Goal: Task Accomplishment & Management: Manage account settings

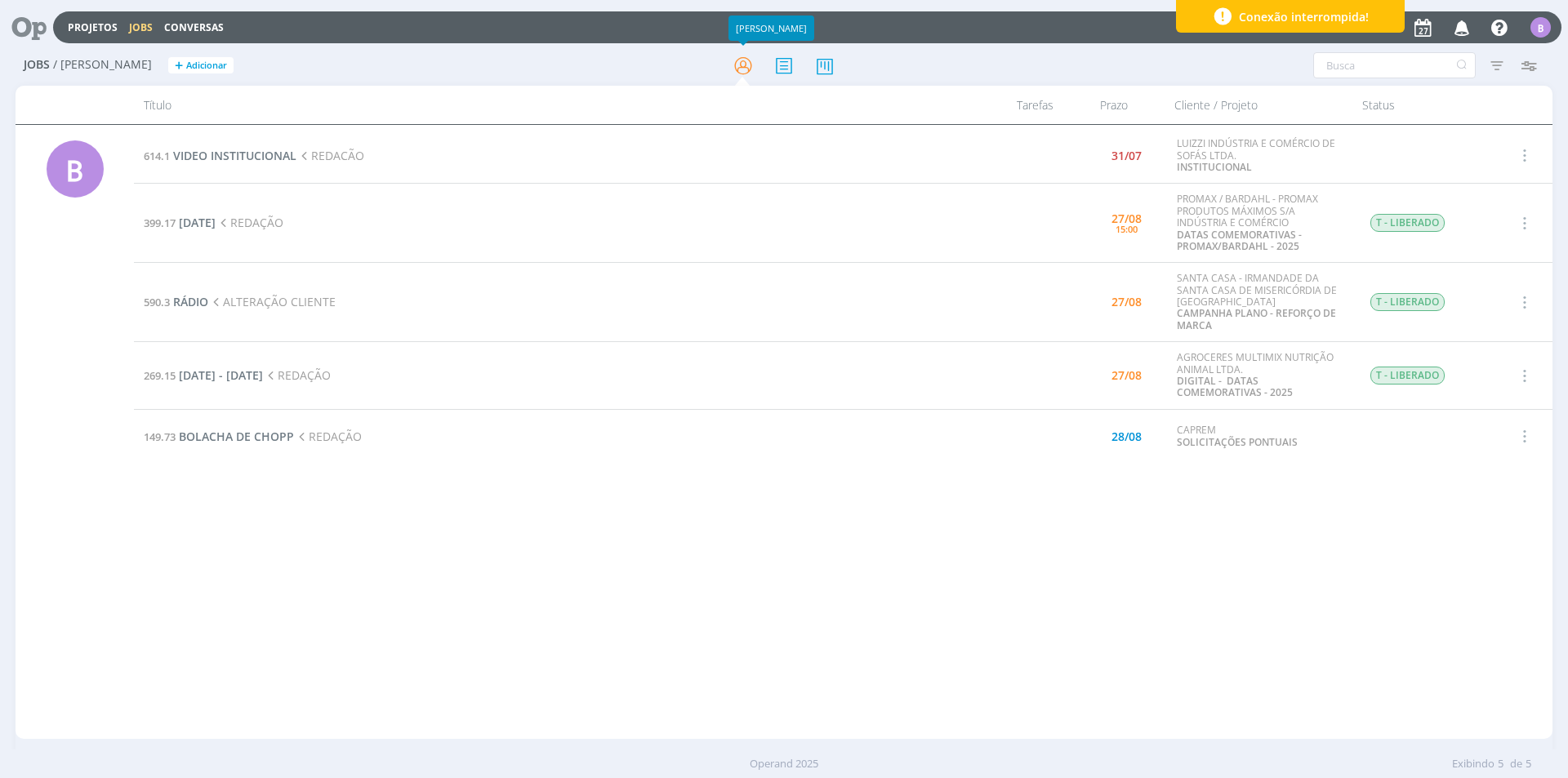
click at [1293, 12] on span "Conexão interrompida!" at bounding box center [1303, 17] width 129 height 17
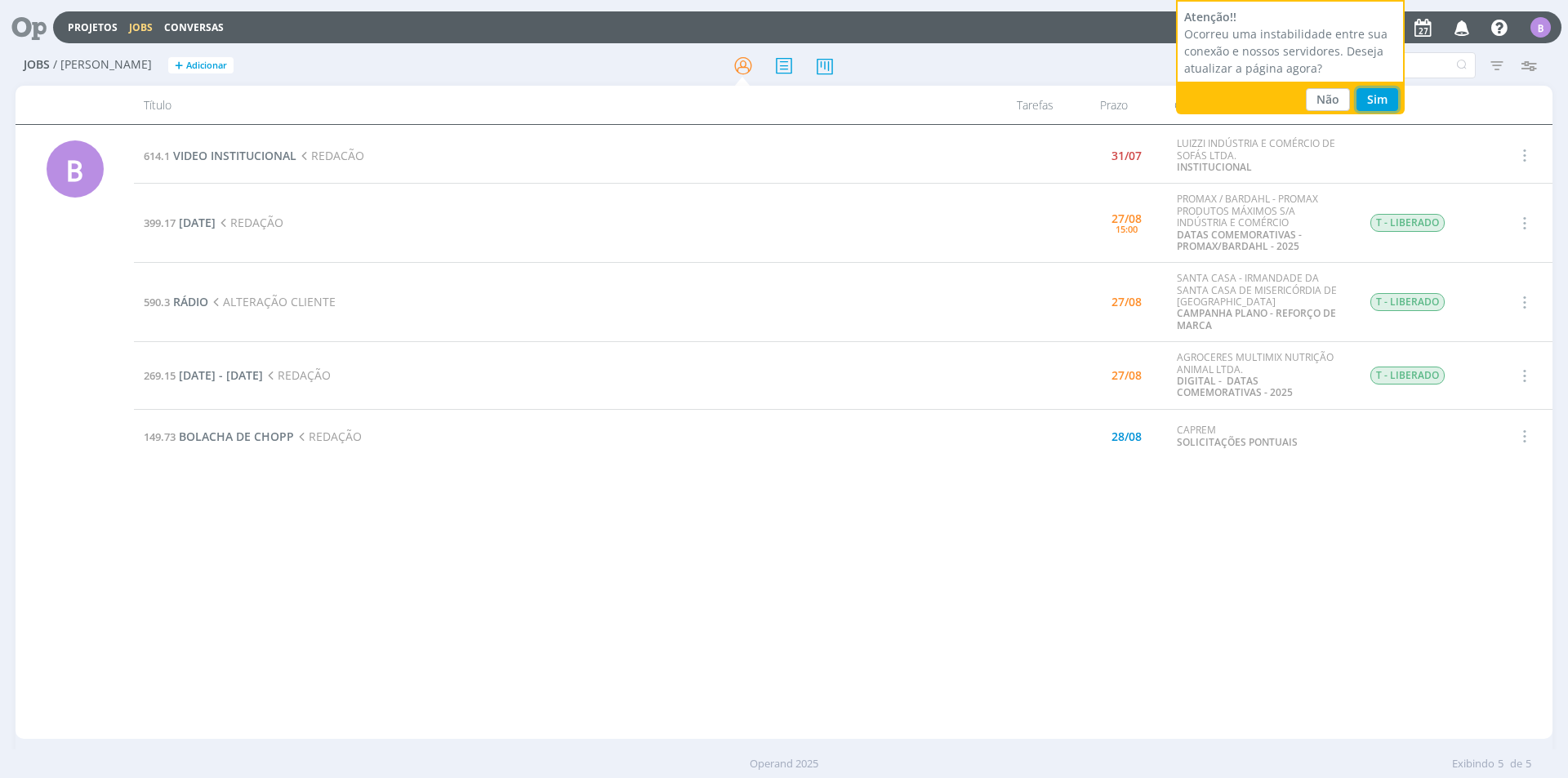
click at [1372, 102] on button "Sim" at bounding box center [1376, 100] width 41 height 23
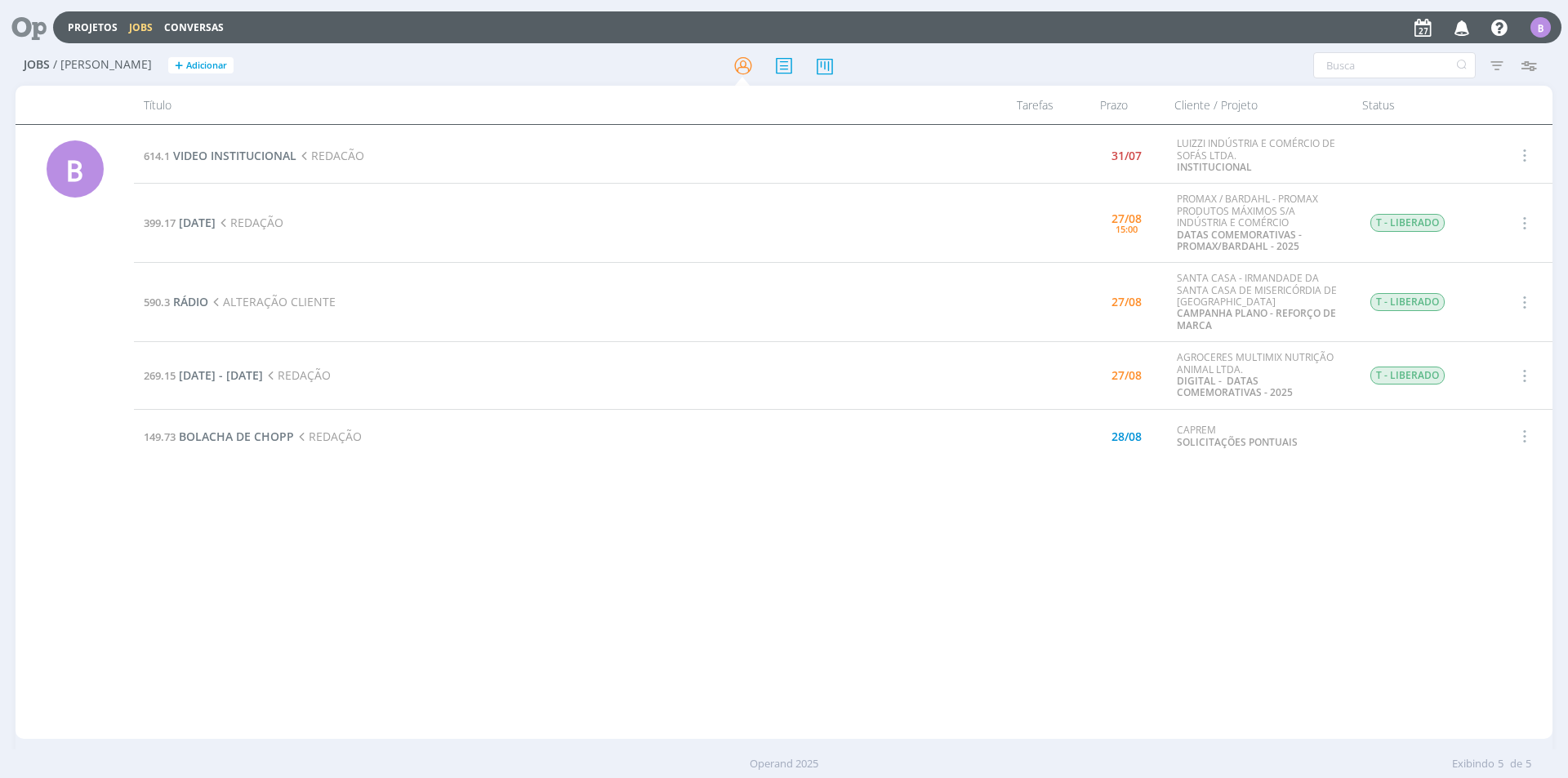
click at [242, 240] on td "399.17 DIA DA SECRETÁRIA REDAÇÃO" at bounding box center [561, 223] width 853 height 80
click at [216, 217] on span "[DATE]" at bounding box center [197, 222] width 36 height 15
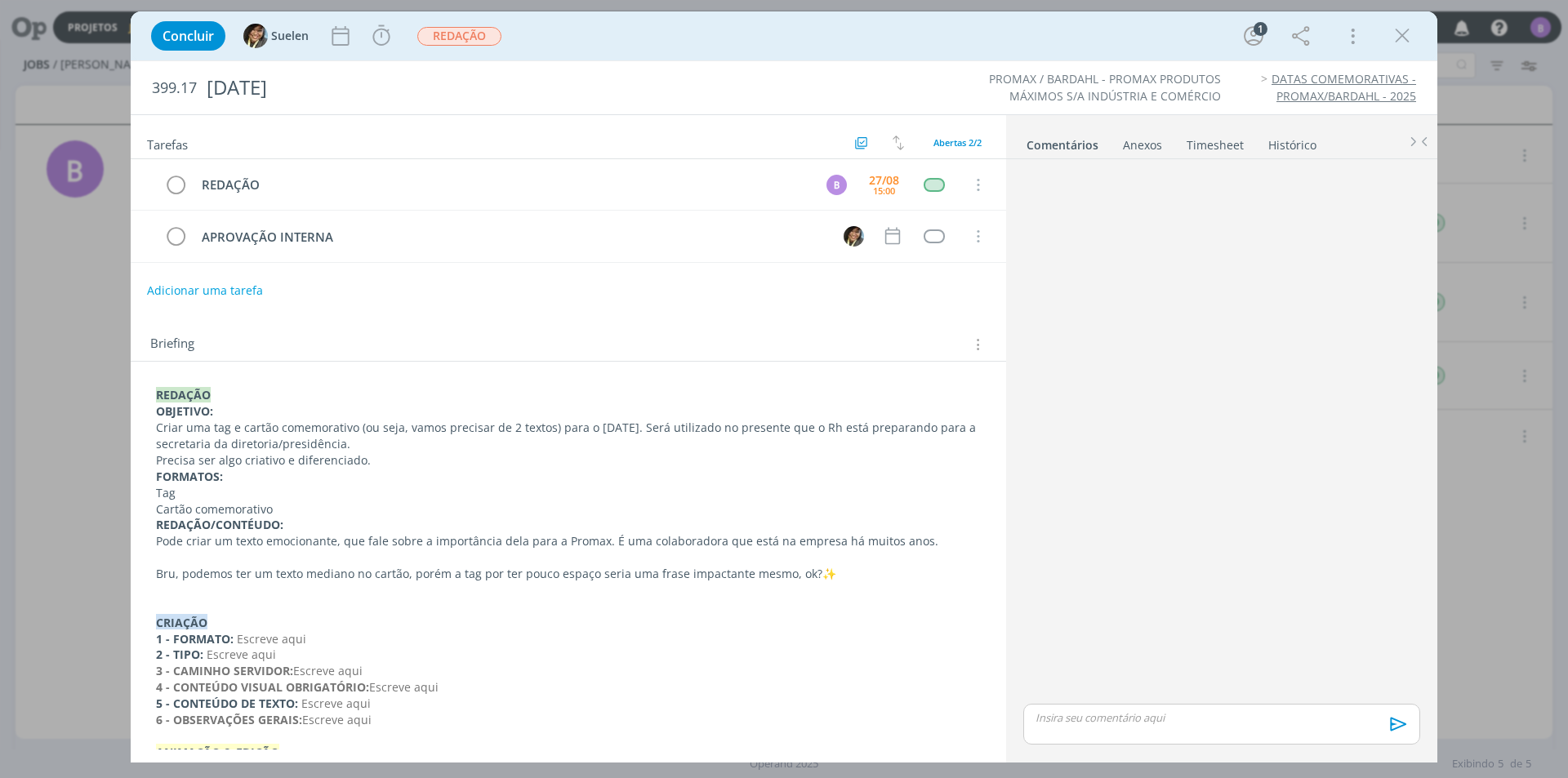
click at [1154, 716] on p "dialog" at bounding box center [1221, 717] width 371 height 14
click at [1107, 734] on icon "dialog" at bounding box center [1110, 730] width 13 height 13
type input "https://docs.google.com/document/d/19oOfyAasnjePOLZRMHMewELK2qjhk9rUGA5ImoQzZps…"
click at [1299, 657] on link "dialog" at bounding box center [1298, 654] width 42 height 14
drag, startPoint x: 1301, startPoint y: 672, endPoint x: 1294, endPoint y: 702, distance: 30.8
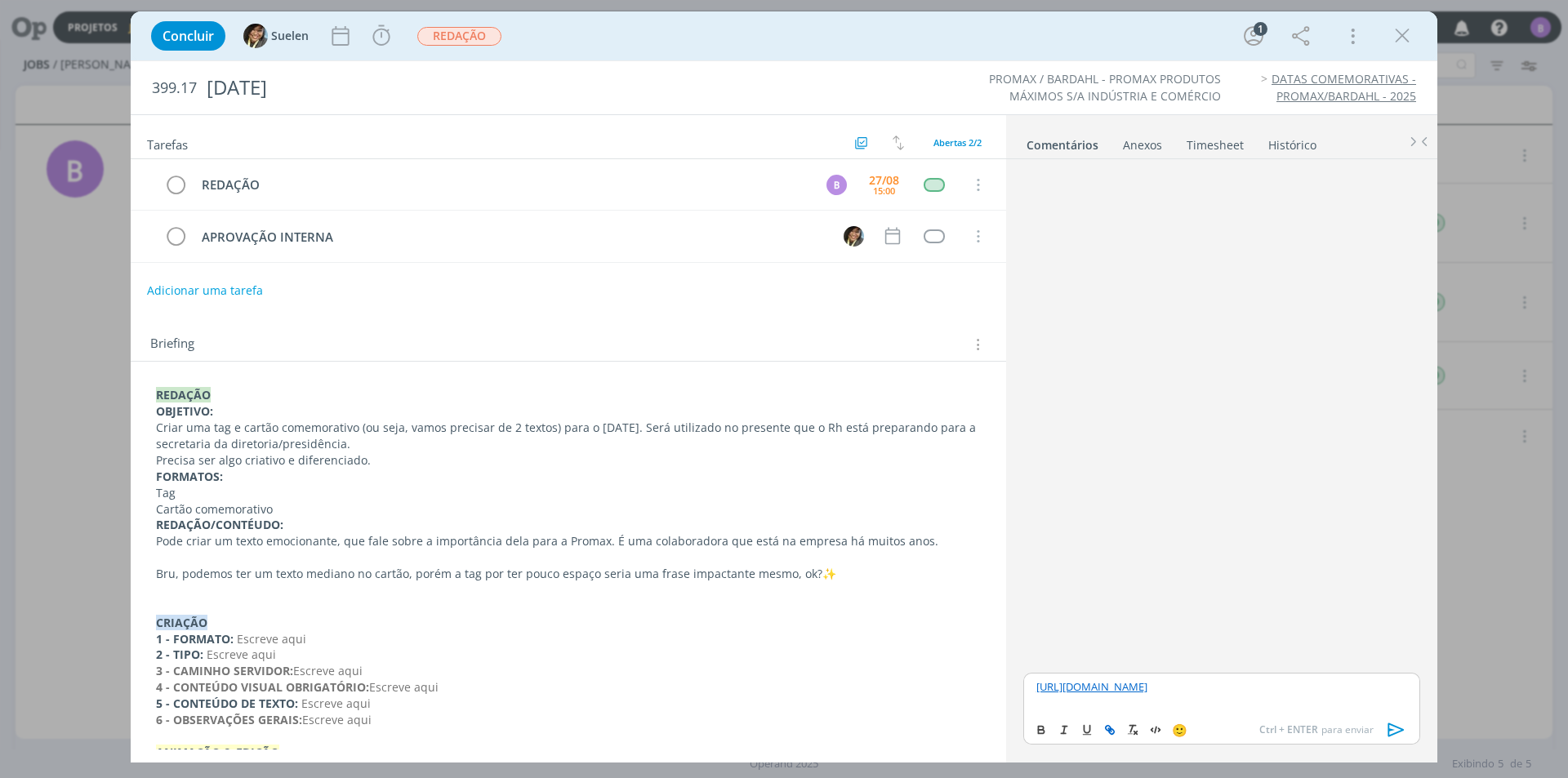
click at [1147, 690] on link "https://docs.google.com/document/d/19oOfyAasnjePOLZRMHMewELK2qjhk9rUGA5ImoQzZps…" at bounding box center [1092, 686] width 111 height 14
click at [1294, 694] on p "https://docs.google.com/document/d/19oOfyAasnjePOLZRMHMewELK2qjhk9rUGA5ImoQzZps…" at bounding box center [1221, 686] width 371 height 14
click at [1396, 726] on icon "dialog" at bounding box center [1395, 729] width 16 height 13
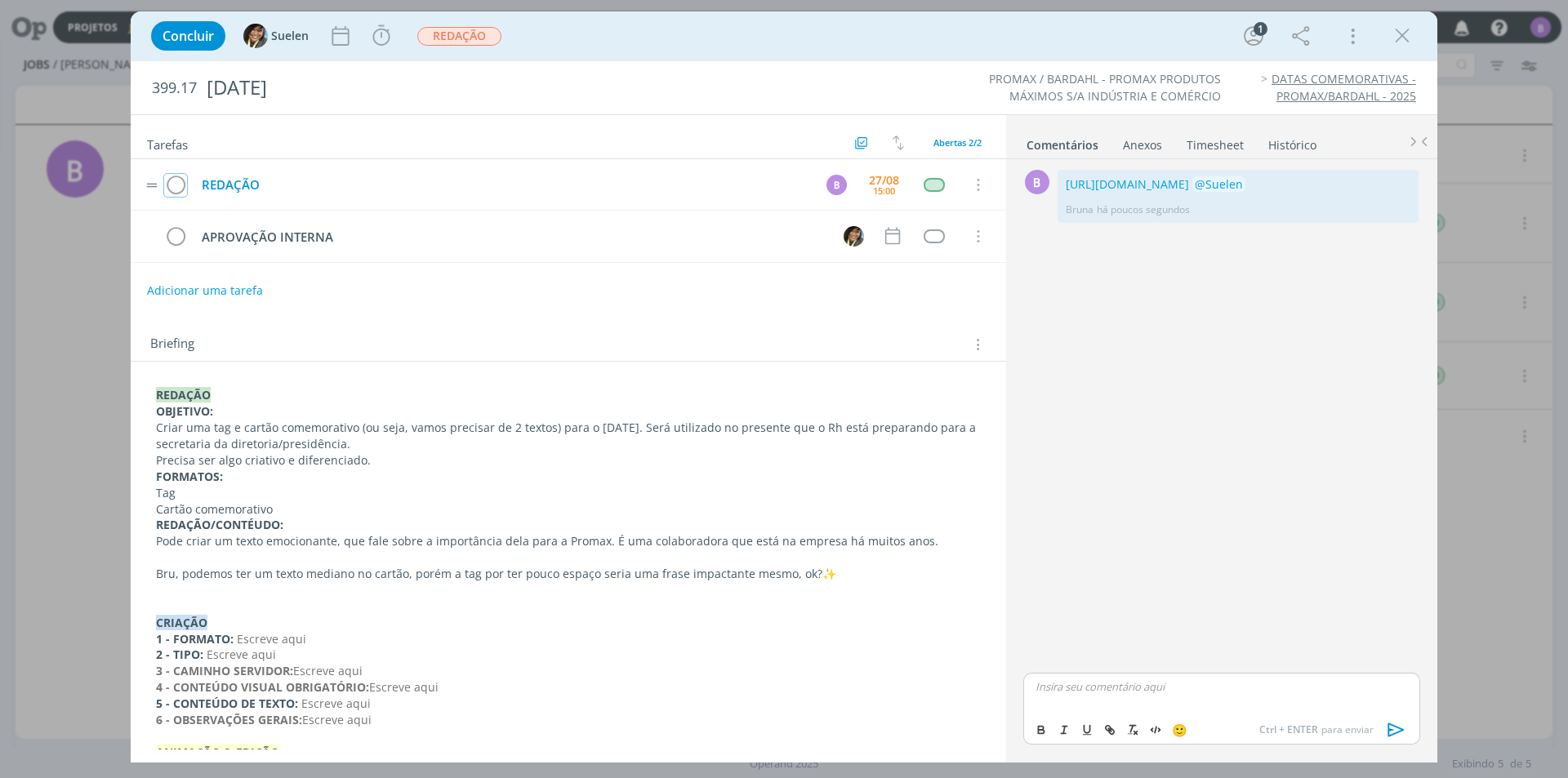
click at [175, 190] on icon "dialog" at bounding box center [175, 186] width 23 height 25
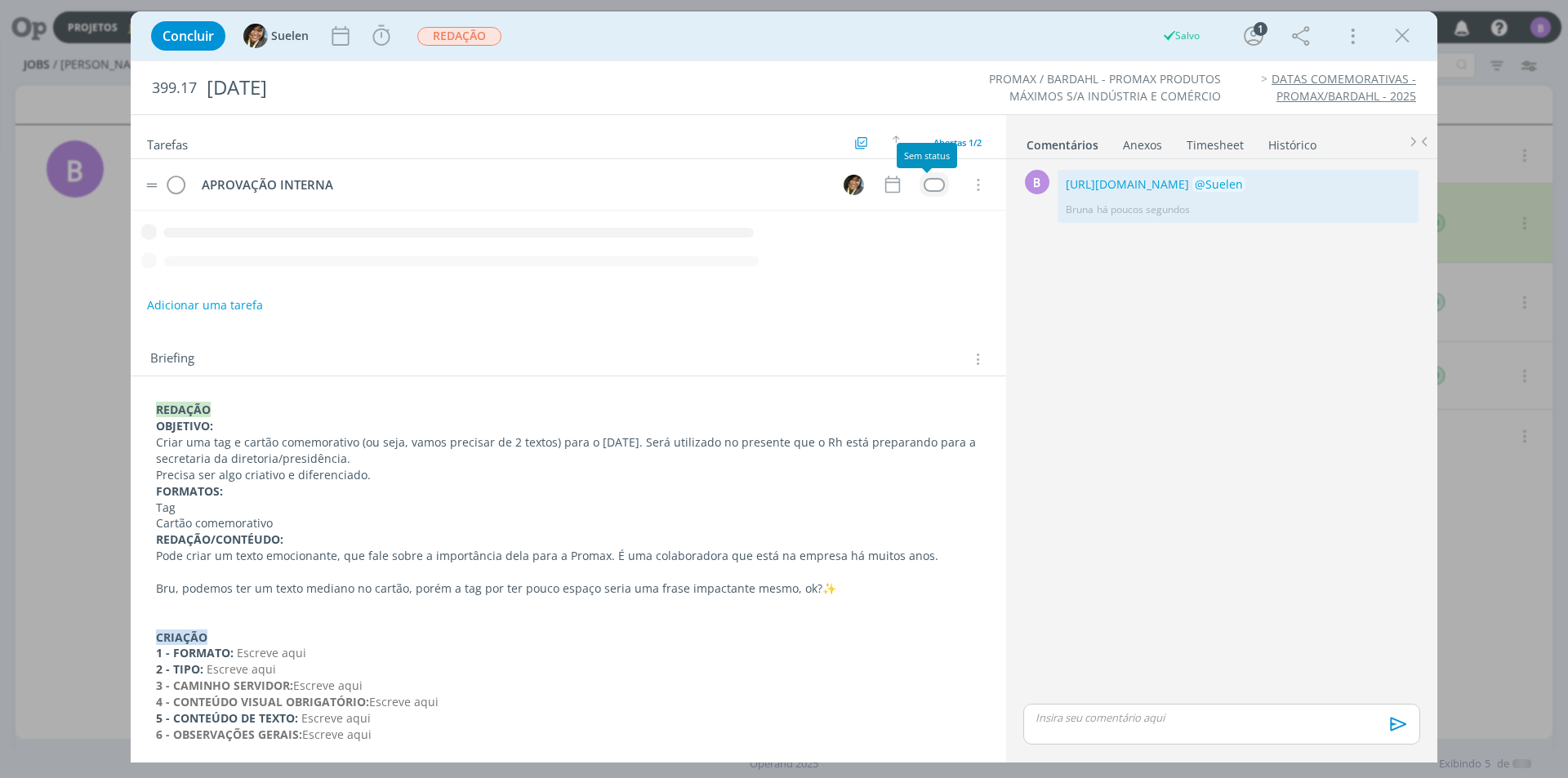
click at [932, 184] on div "dialog" at bounding box center [933, 185] width 20 height 13
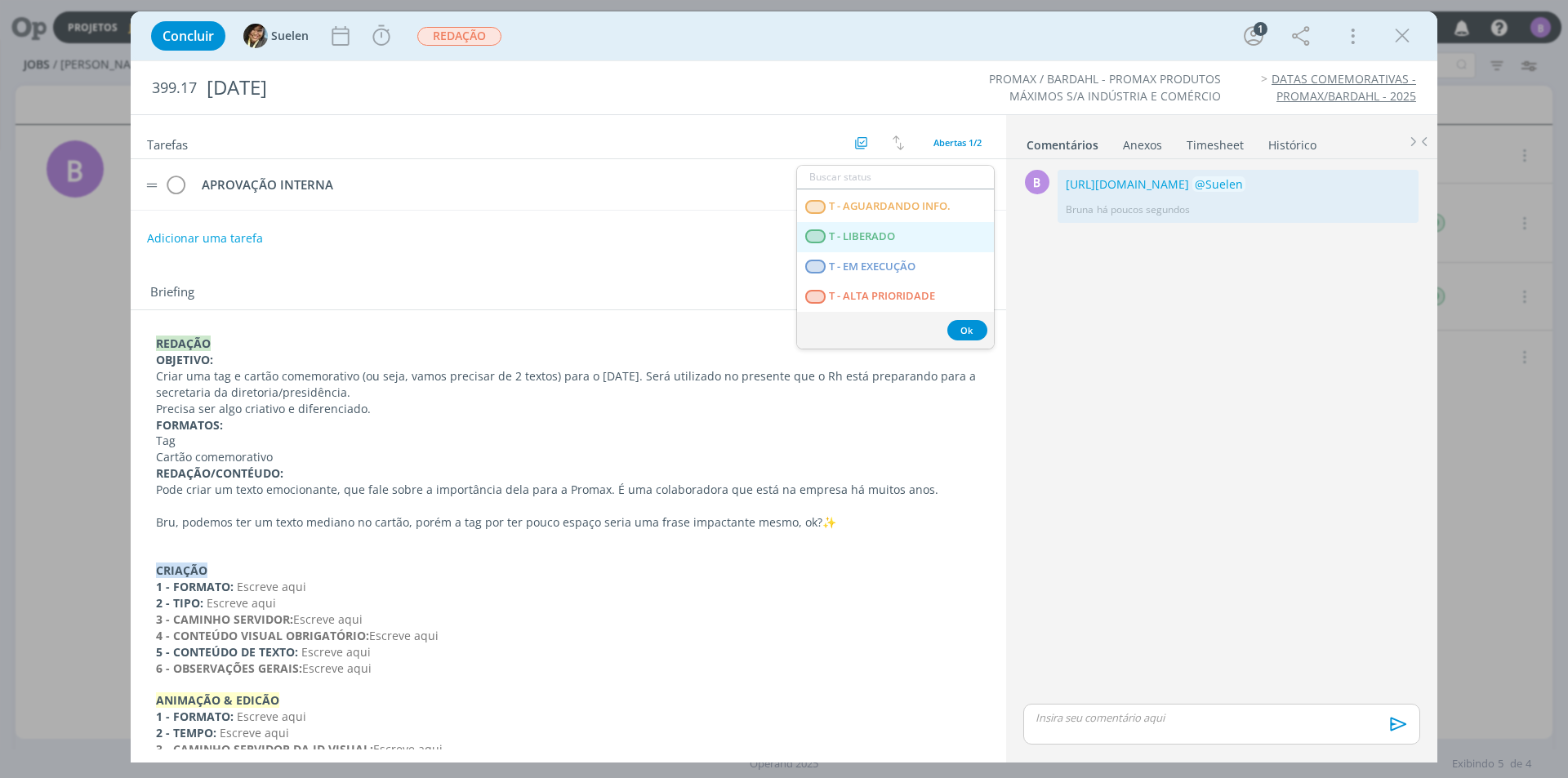
click at [890, 242] on span "T - LIBERADO" at bounding box center [862, 237] width 66 height 13
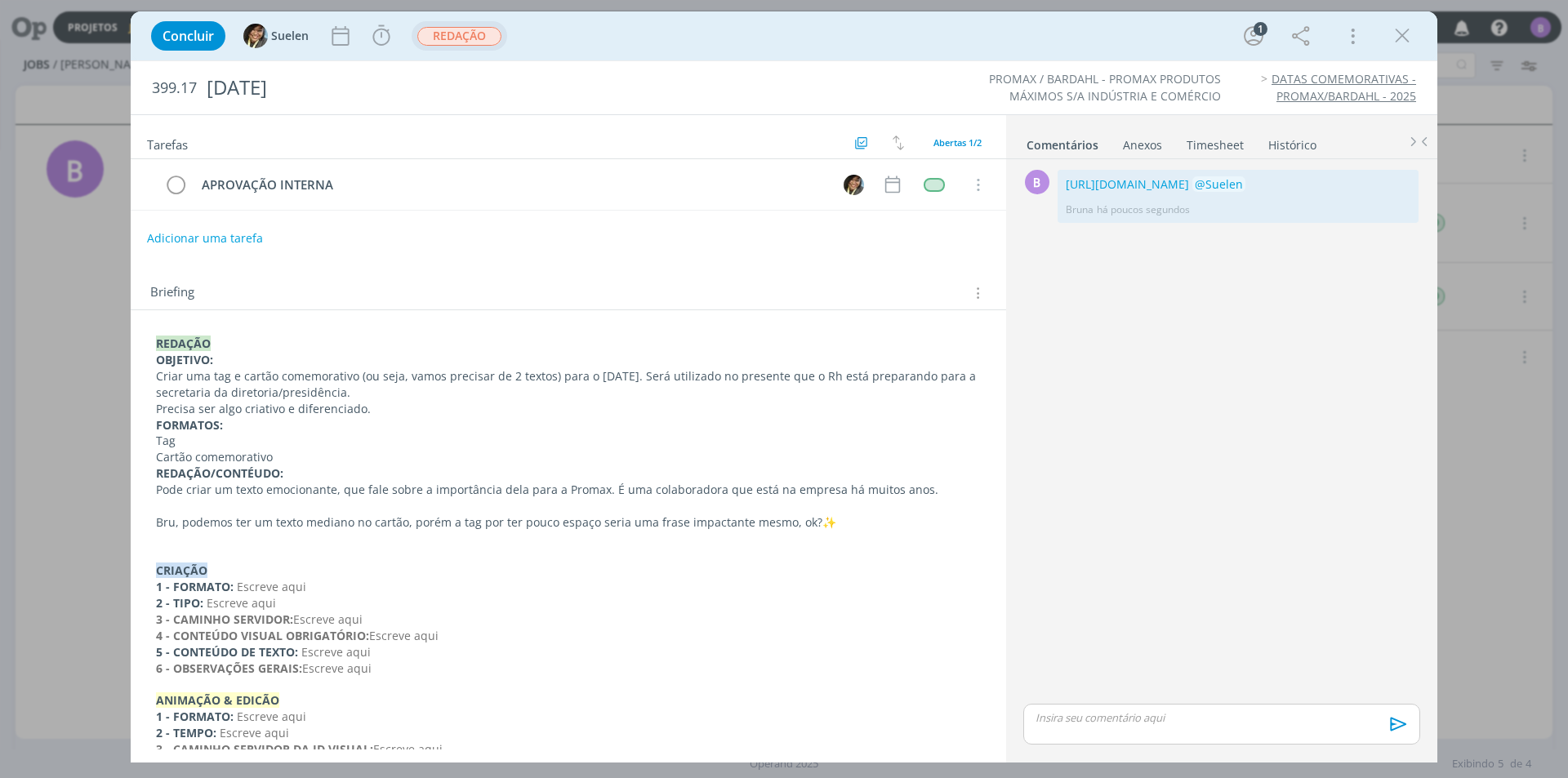
click at [443, 34] on span "REDAÇÃO" at bounding box center [459, 36] width 84 height 19
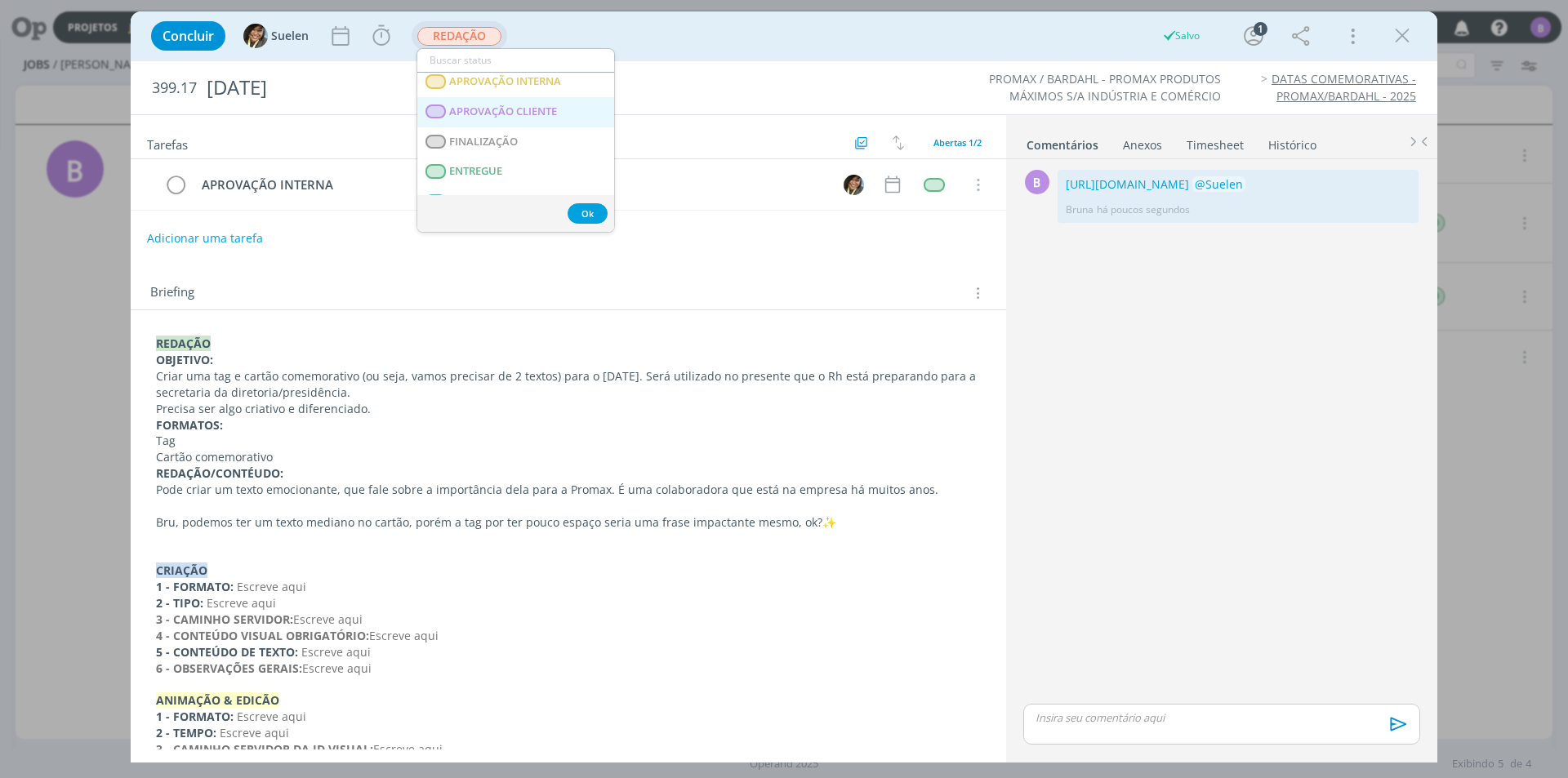
scroll to position [163, 0]
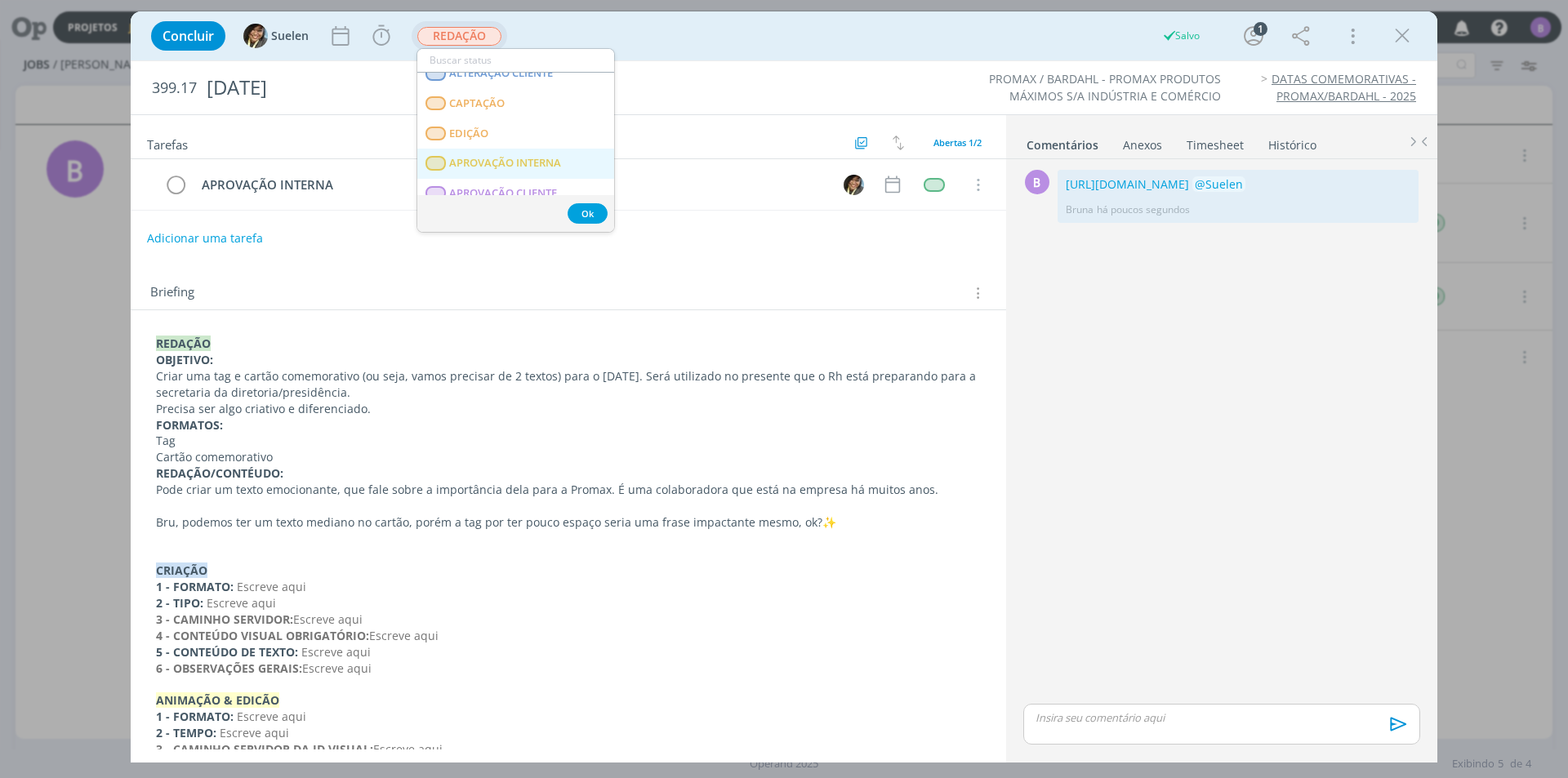
click at [548, 160] on span "APROVAÇÃO INTERNA" at bounding box center [505, 164] width 112 height 13
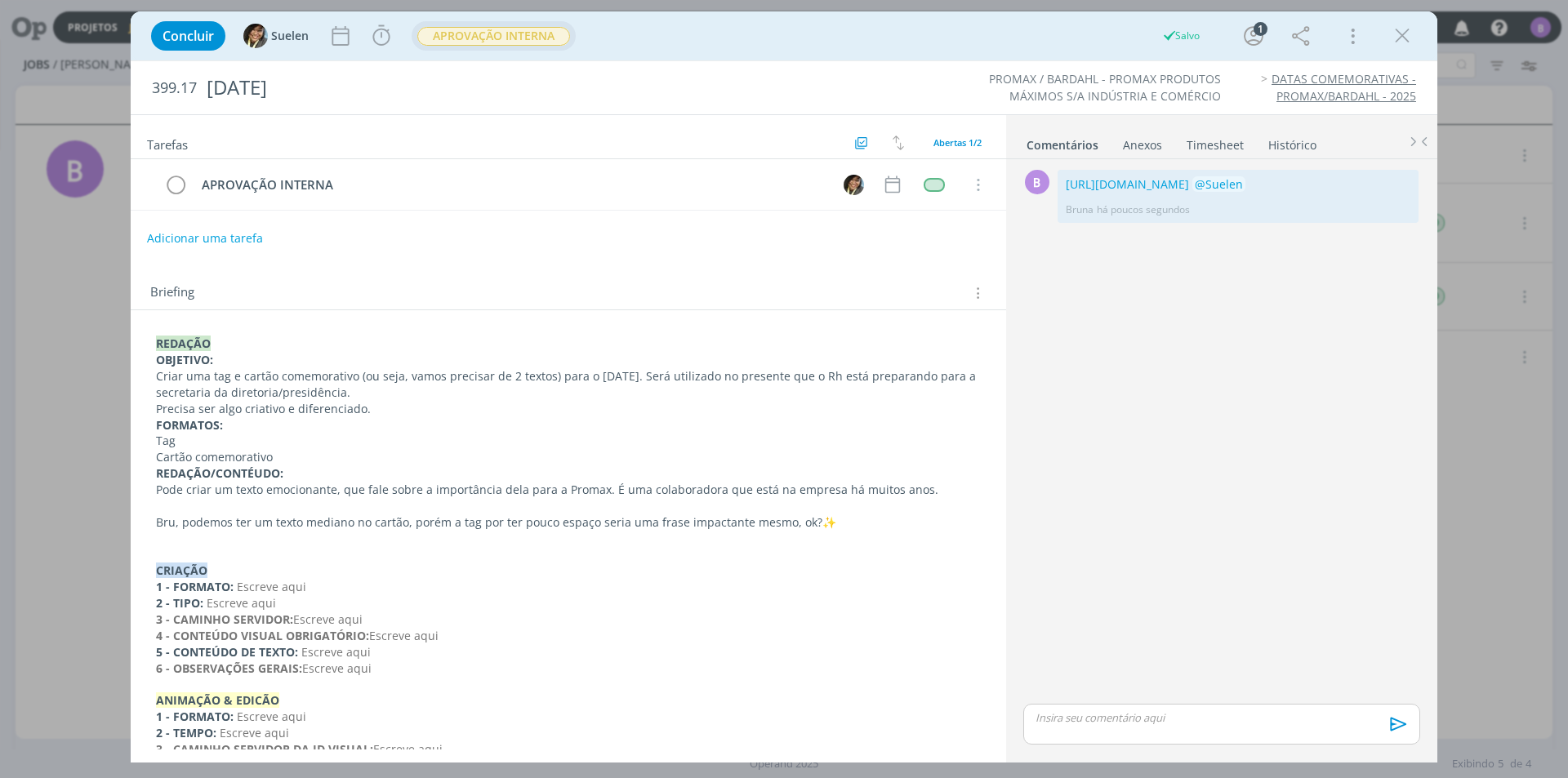
click at [398, 42] on div "Concluir Suelen Iniciar Apontar Data * 27/08/2025 Horas * 00:00 Tarefa Selecion…" at bounding box center [783, 35] width 1281 height 39
click at [391, 34] on icon "dialog" at bounding box center [381, 36] width 25 height 25
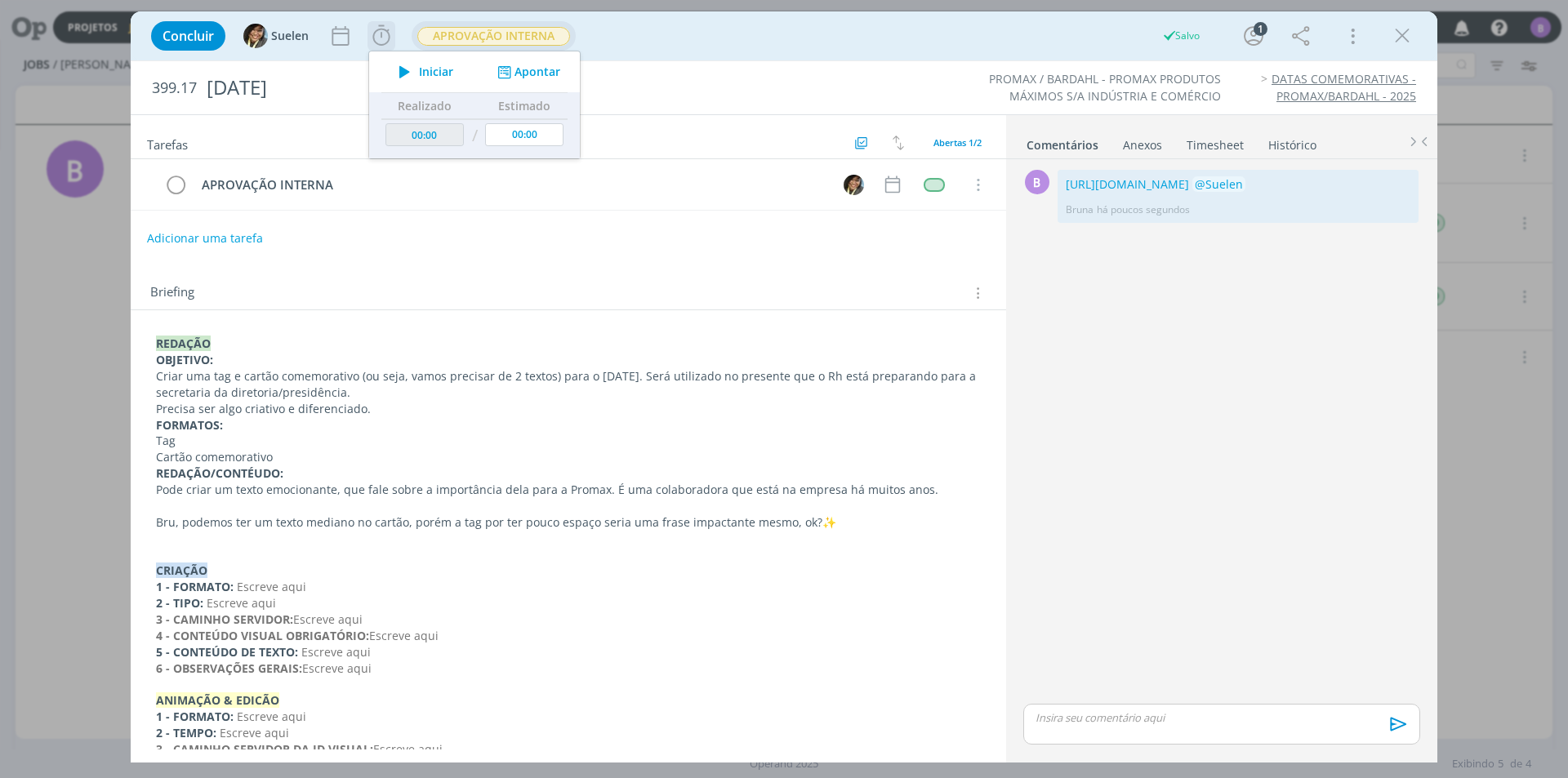
click at [546, 65] on button "Apontar" at bounding box center [527, 72] width 68 height 17
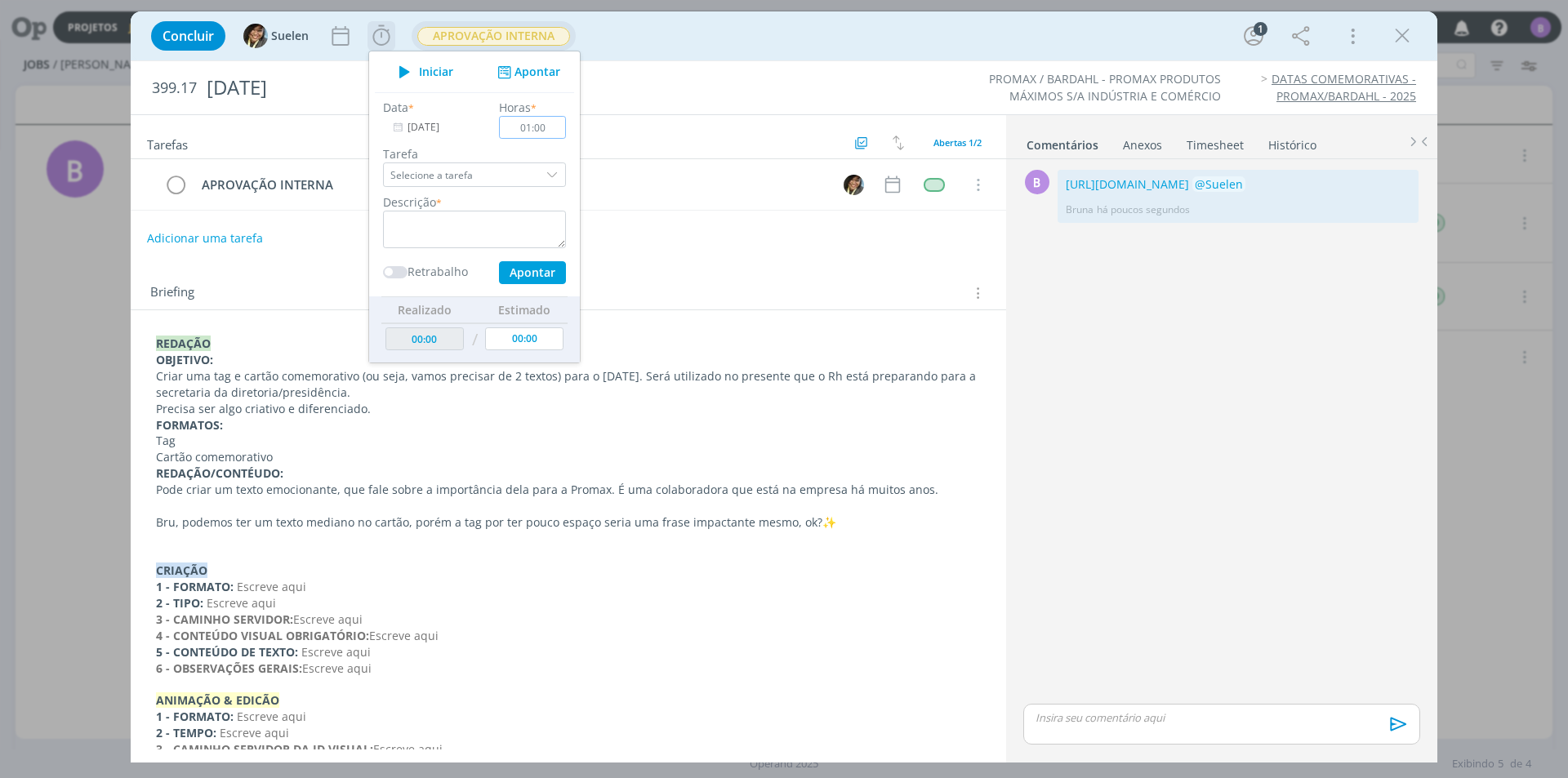
type input "01:00"
click at [463, 230] on textarea "dialog" at bounding box center [474, 229] width 183 height 37
type textarea "Timesheet"
click at [533, 285] on div "Data * 27/08/2025 Horas * 01:00 Tarefa Selecione a tarefa Descrição * Timesheet…" at bounding box center [474, 194] width 199 height 204
click at [532, 269] on button "Apontar" at bounding box center [532, 273] width 67 height 23
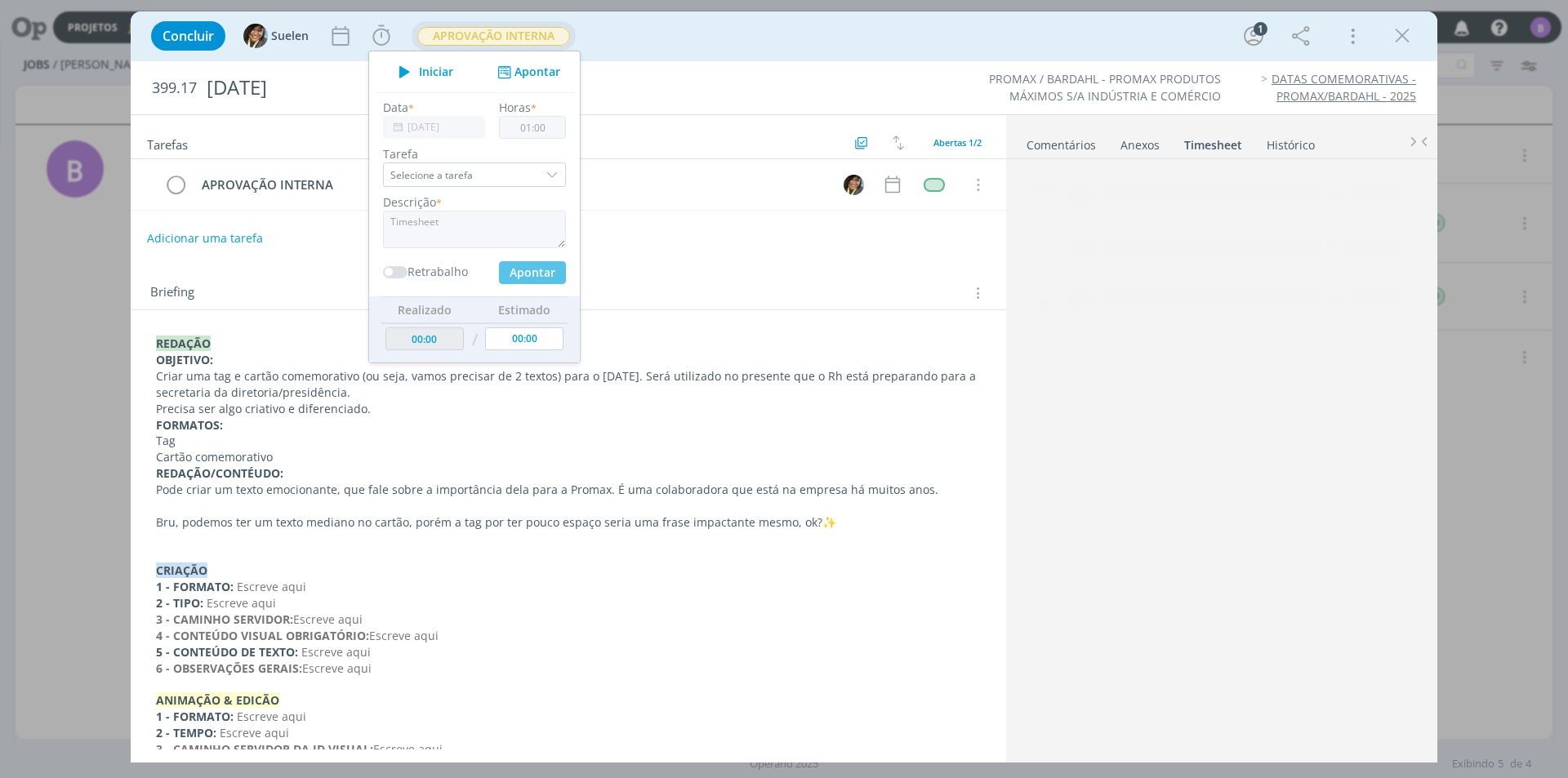
type input "01:00"
type input "00:00"
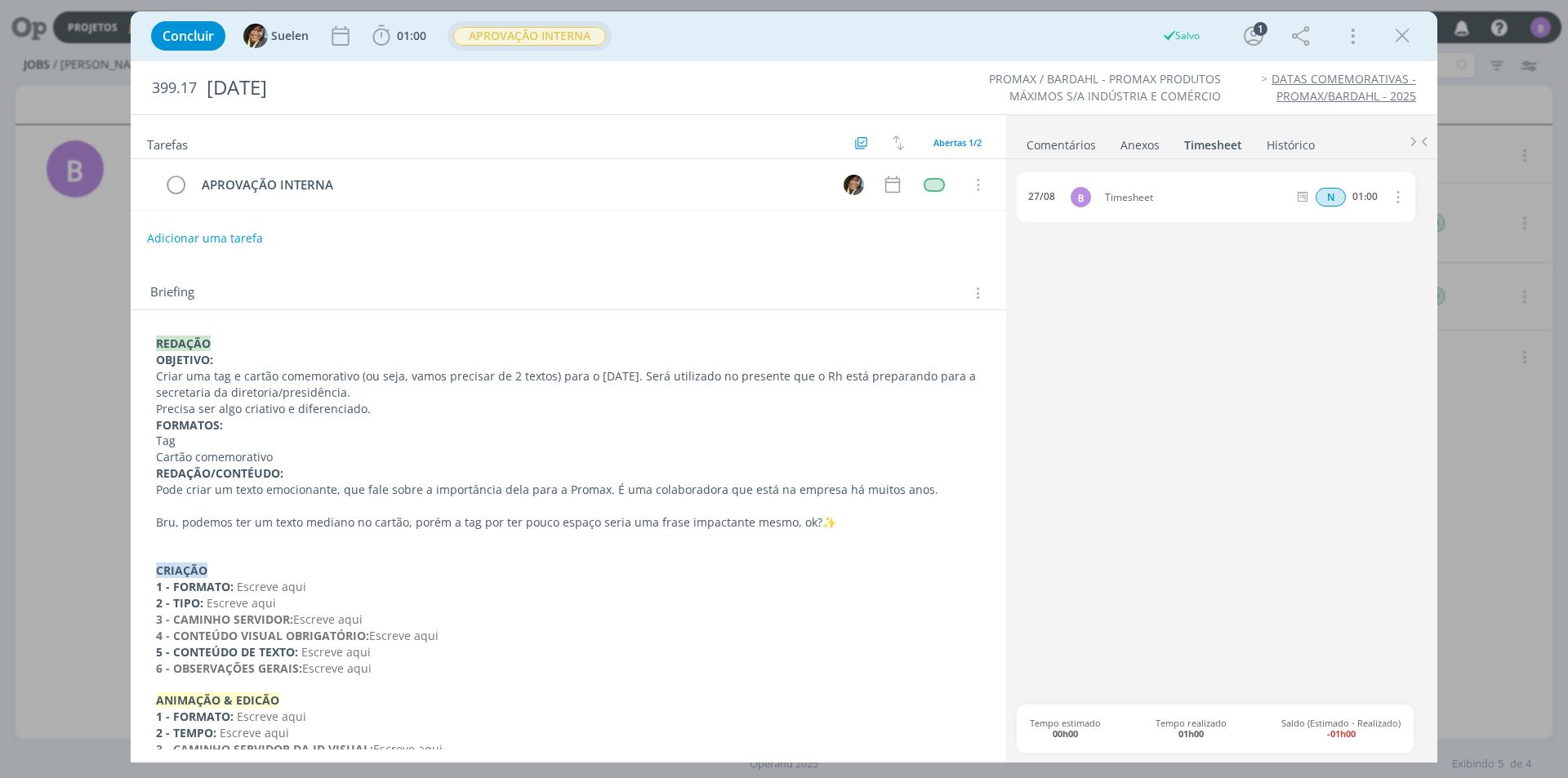
click at [1051, 146] on link "Comentários" at bounding box center [1061, 141] width 71 height 24
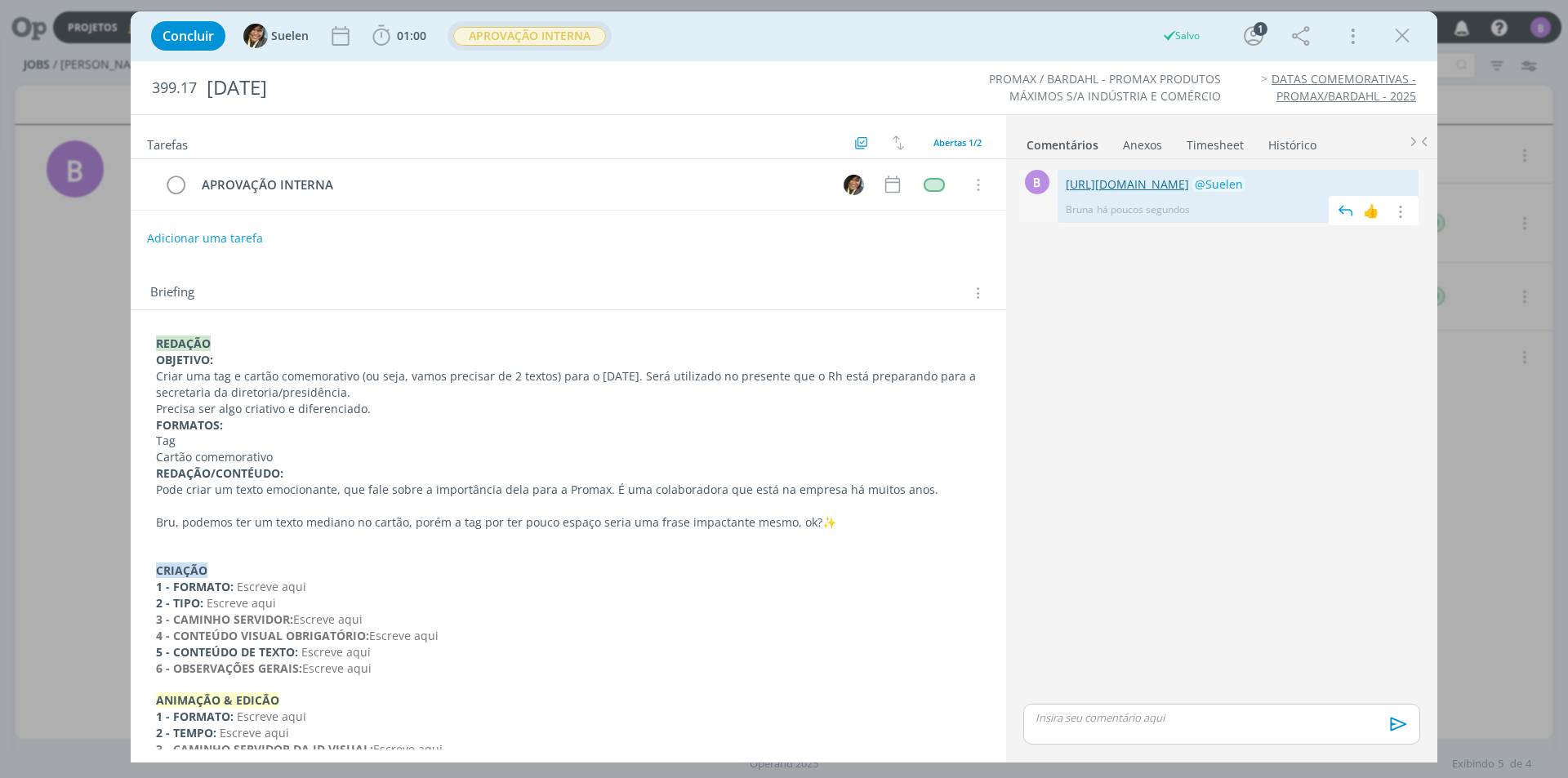
click at [1147, 192] on link "https://docs.google.com/document/d/19oOfyAasnjePOLZRMHMewELK2qjhk9rUGA5ImoQzZps…" at bounding box center [1127, 184] width 124 height 15
click at [1395, 31] on icon "dialog" at bounding box center [1402, 36] width 25 height 25
